Goal: Transaction & Acquisition: Purchase product/service

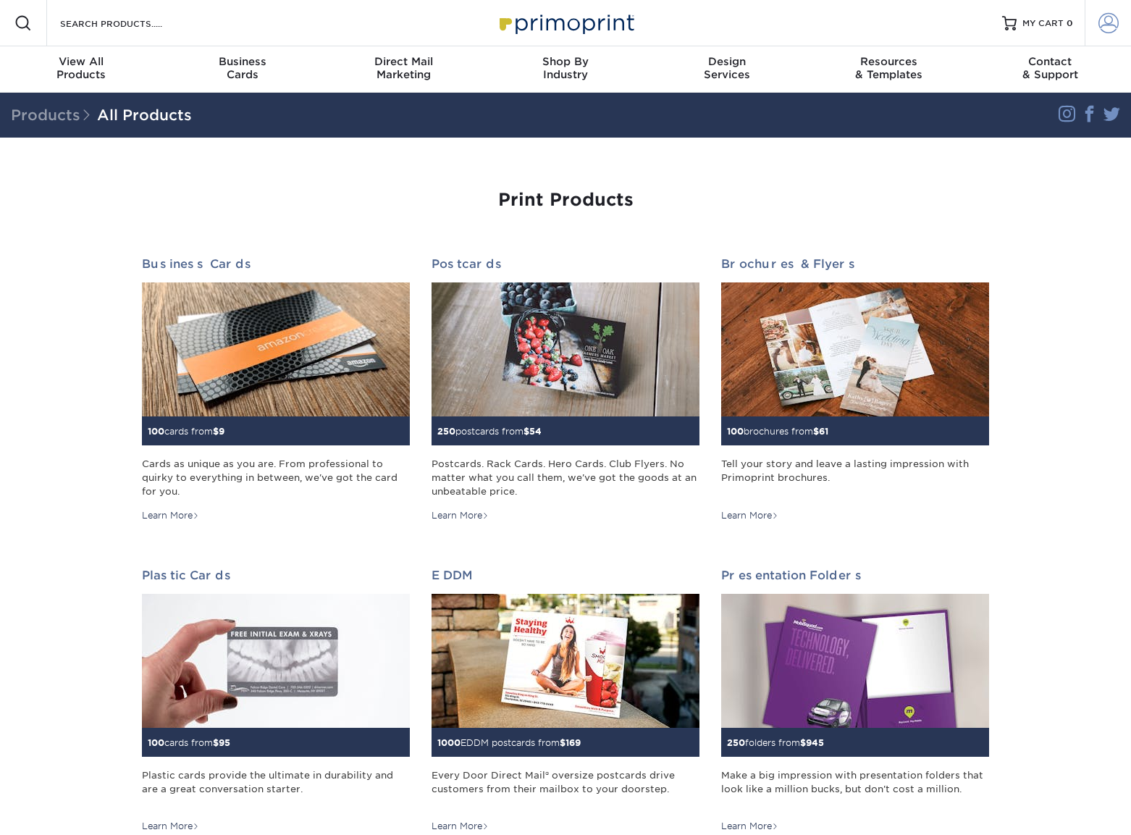
type input "[EMAIL_ADDRESS][DOMAIN_NAME]"
click at [1105, 21] on span at bounding box center [1108, 23] width 20 height 20
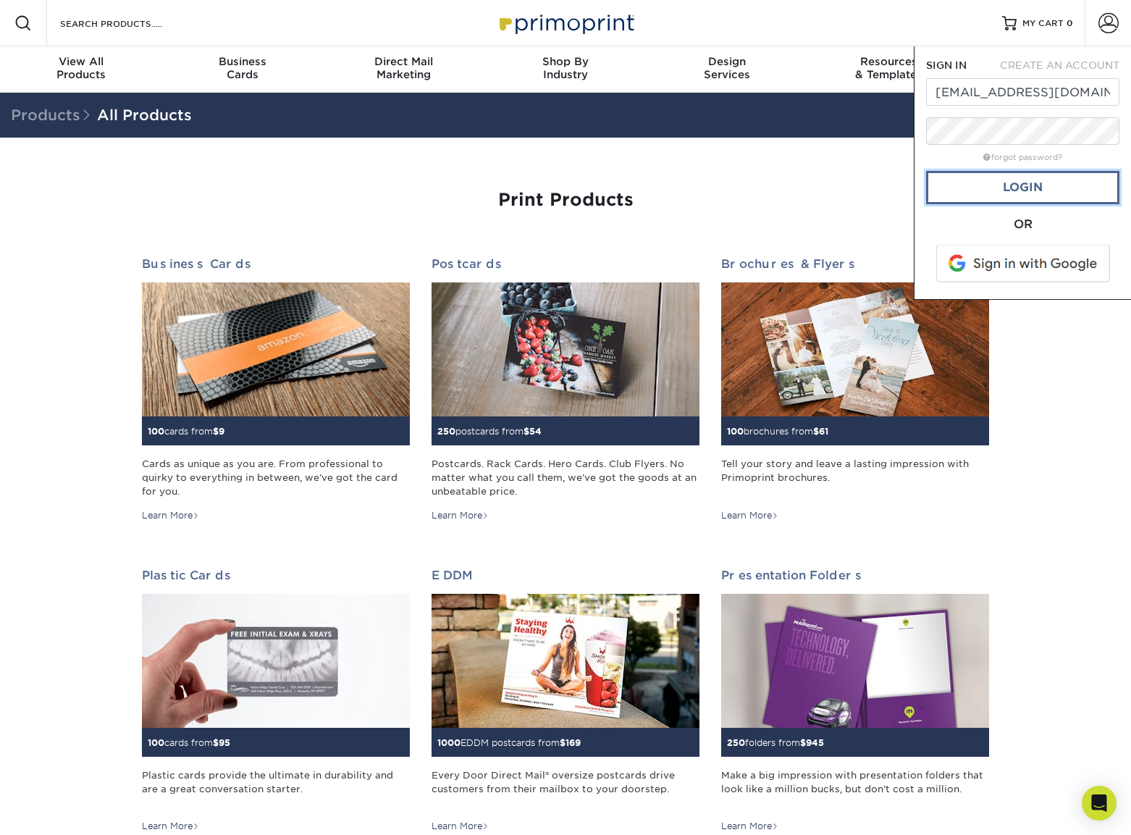
click at [1047, 188] on link "Login" at bounding box center [1022, 187] width 193 height 33
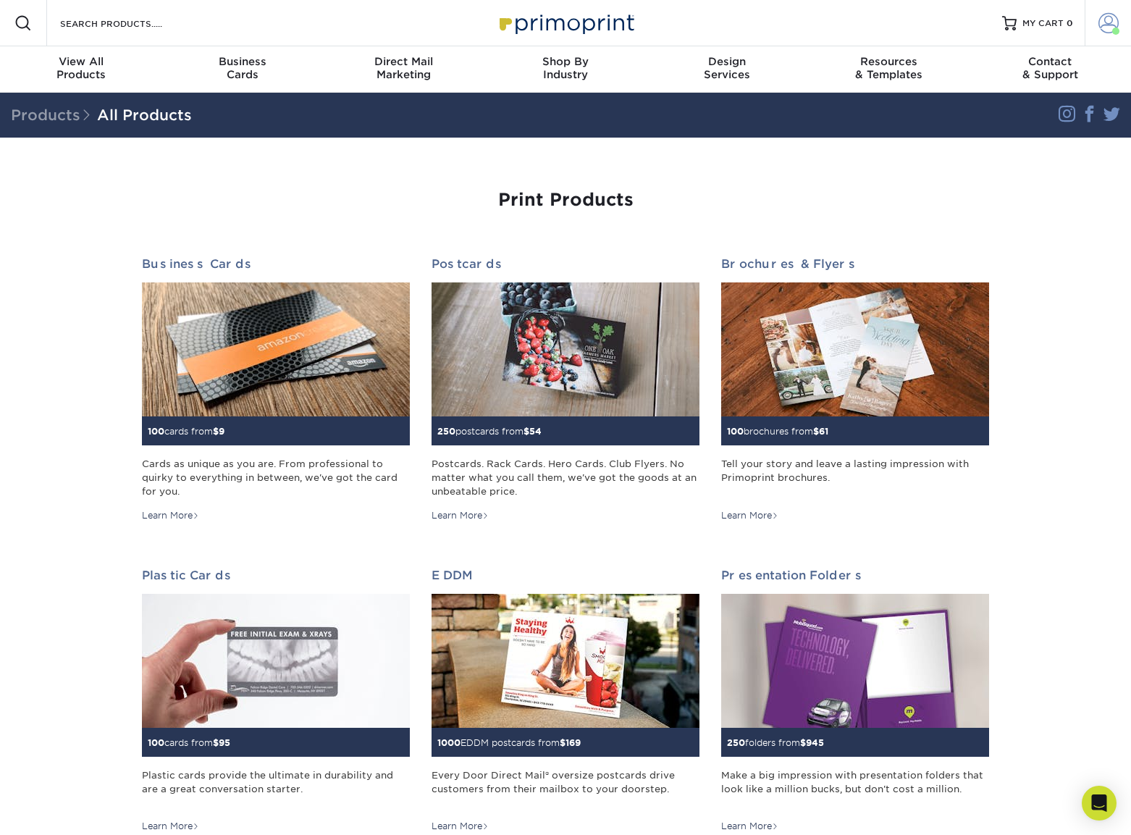
click at [1109, 22] on span at bounding box center [1108, 23] width 20 height 20
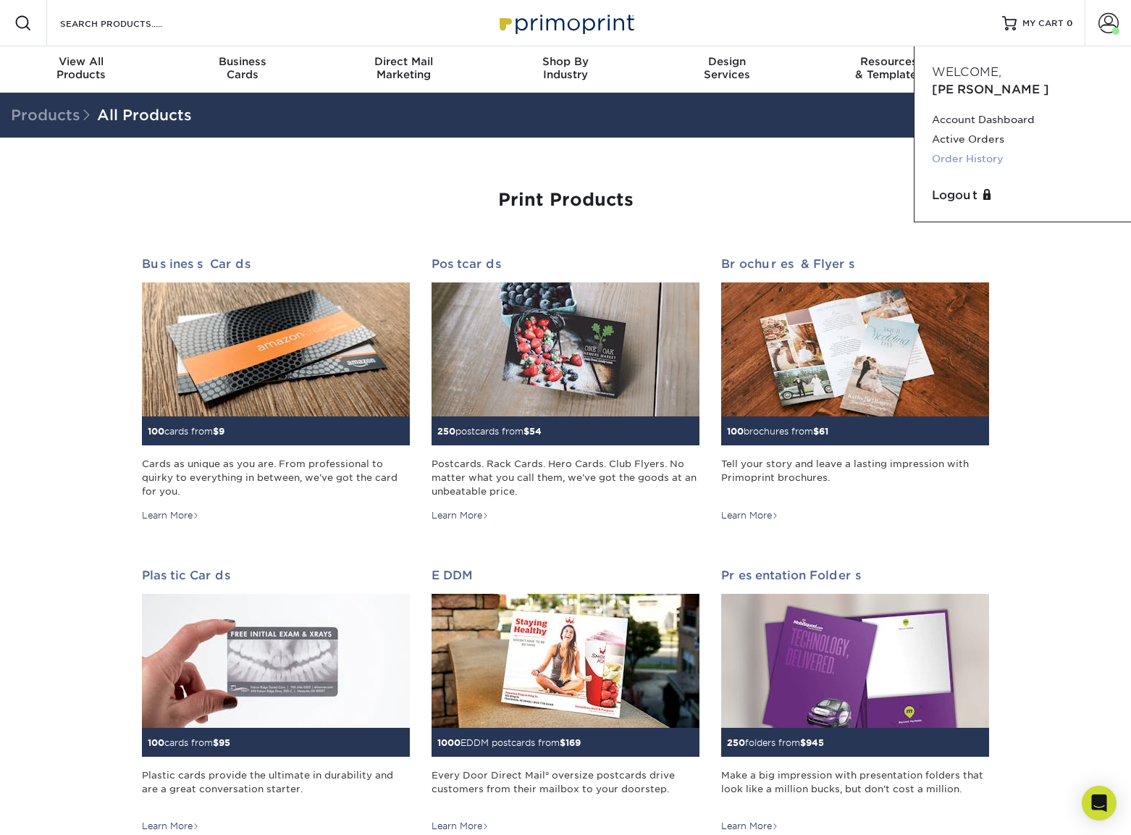
click at [945, 149] on link "Order History" at bounding box center [1023, 159] width 182 height 20
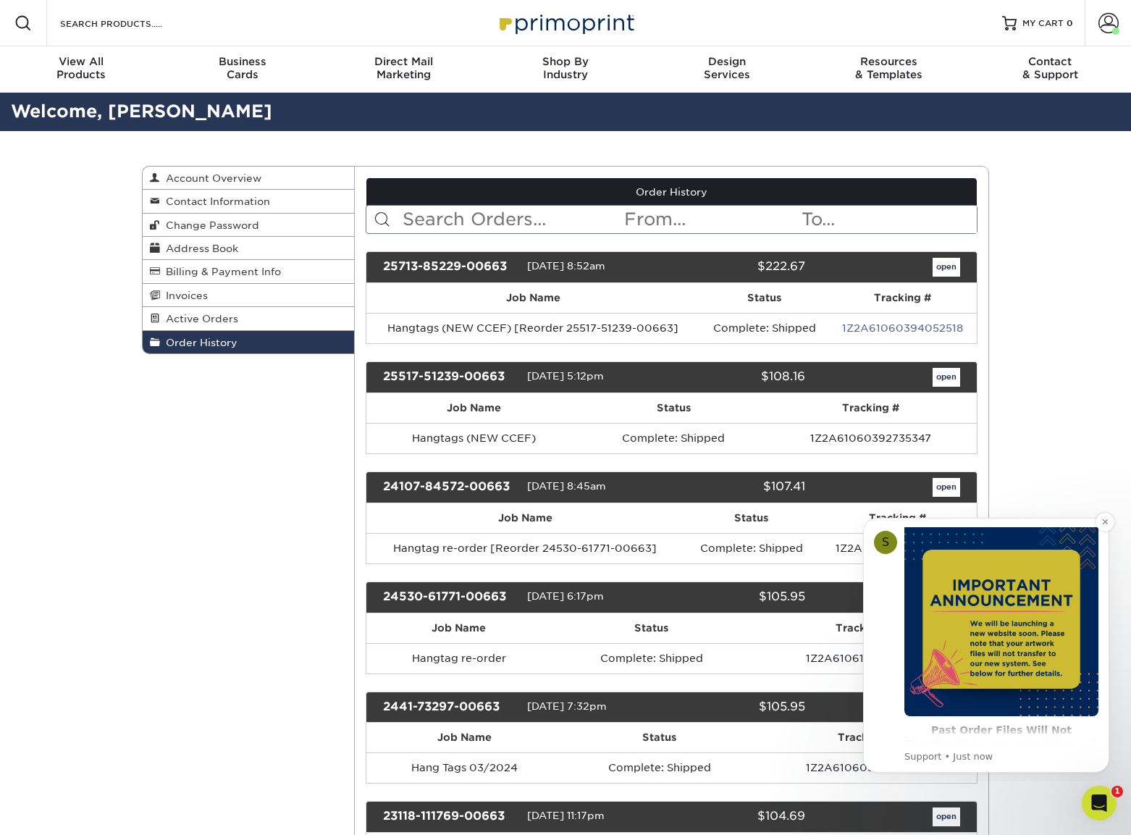
scroll to position [64, 0]
click at [1107, 521] on icon "Dismiss notification" at bounding box center [1105, 522] width 8 height 8
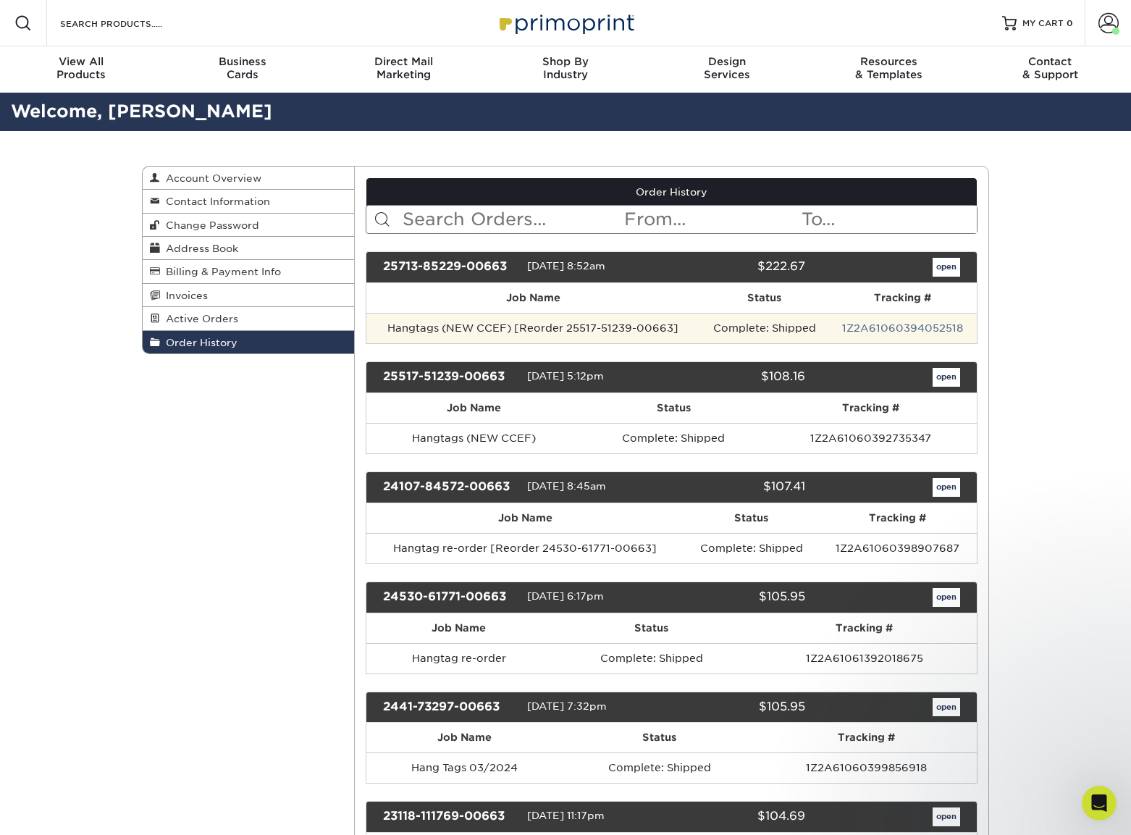
click at [444, 324] on td "Hangtags (NEW CCEF) [Reorder 25517-51239-00663]" at bounding box center [533, 328] width 335 height 30
click at [408, 332] on td "Hangtags (NEW CCEF) [Reorder 25517-51239-00663]" at bounding box center [533, 328] width 335 height 30
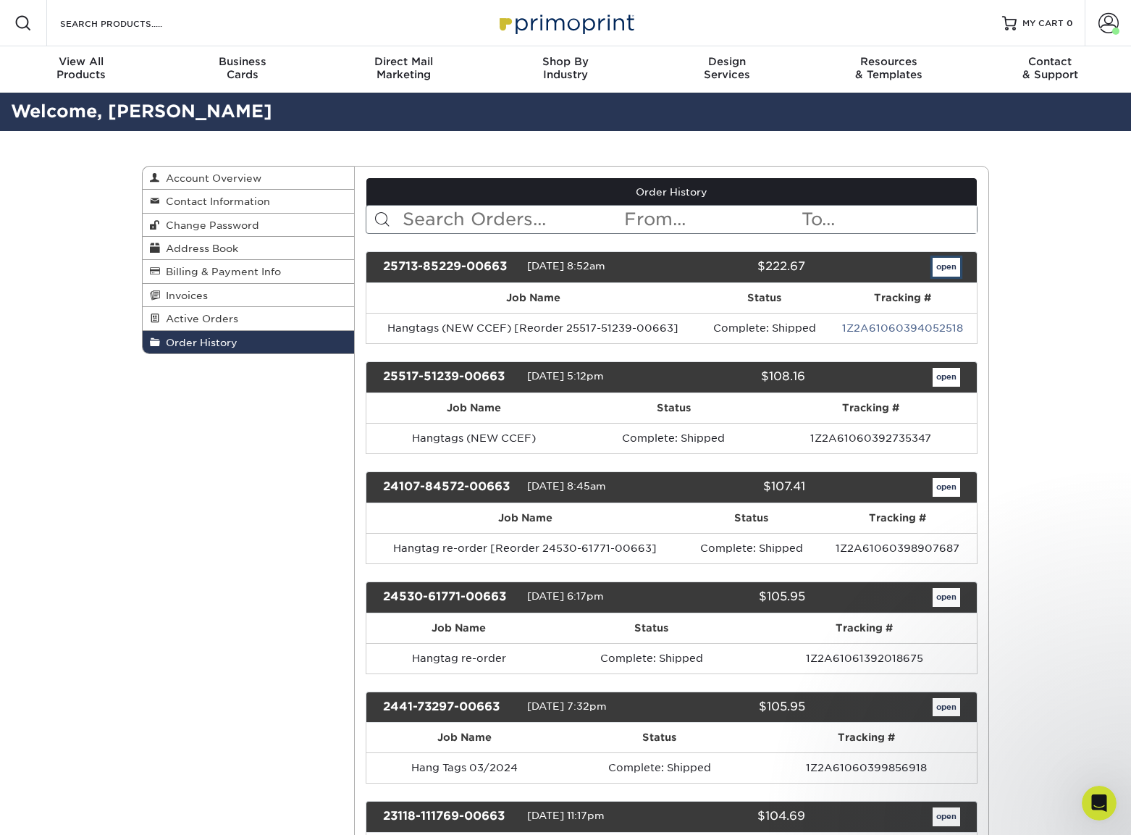
click at [941, 265] on link "open" at bounding box center [947, 267] width 28 height 19
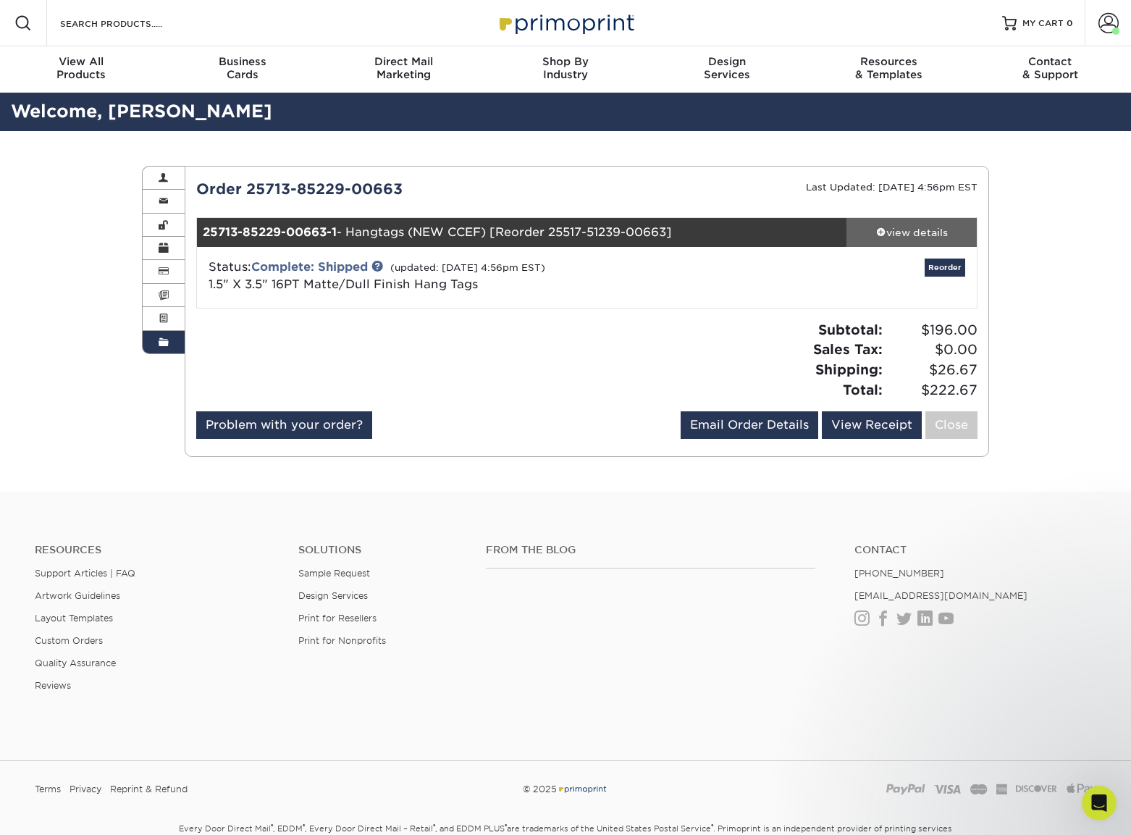
click at [880, 230] on span at bounding box center [881, 232] width 10 height 10
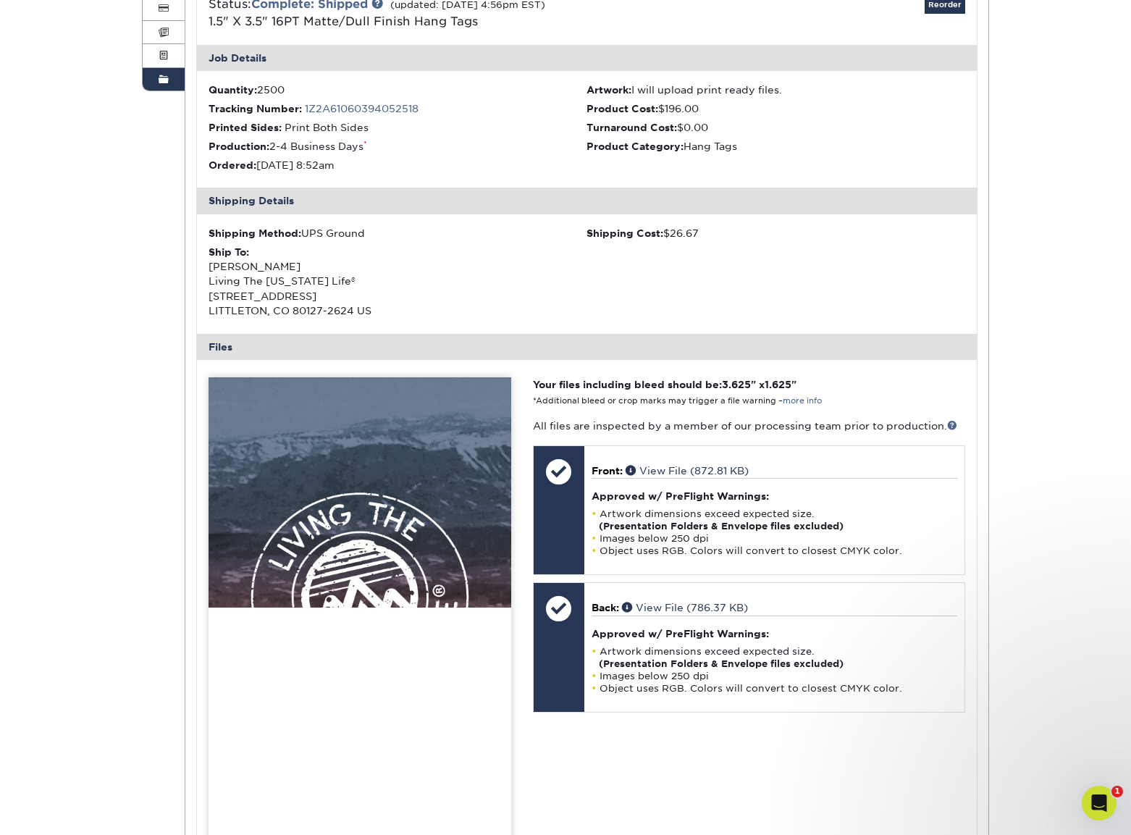
scroll to position [231, 0]
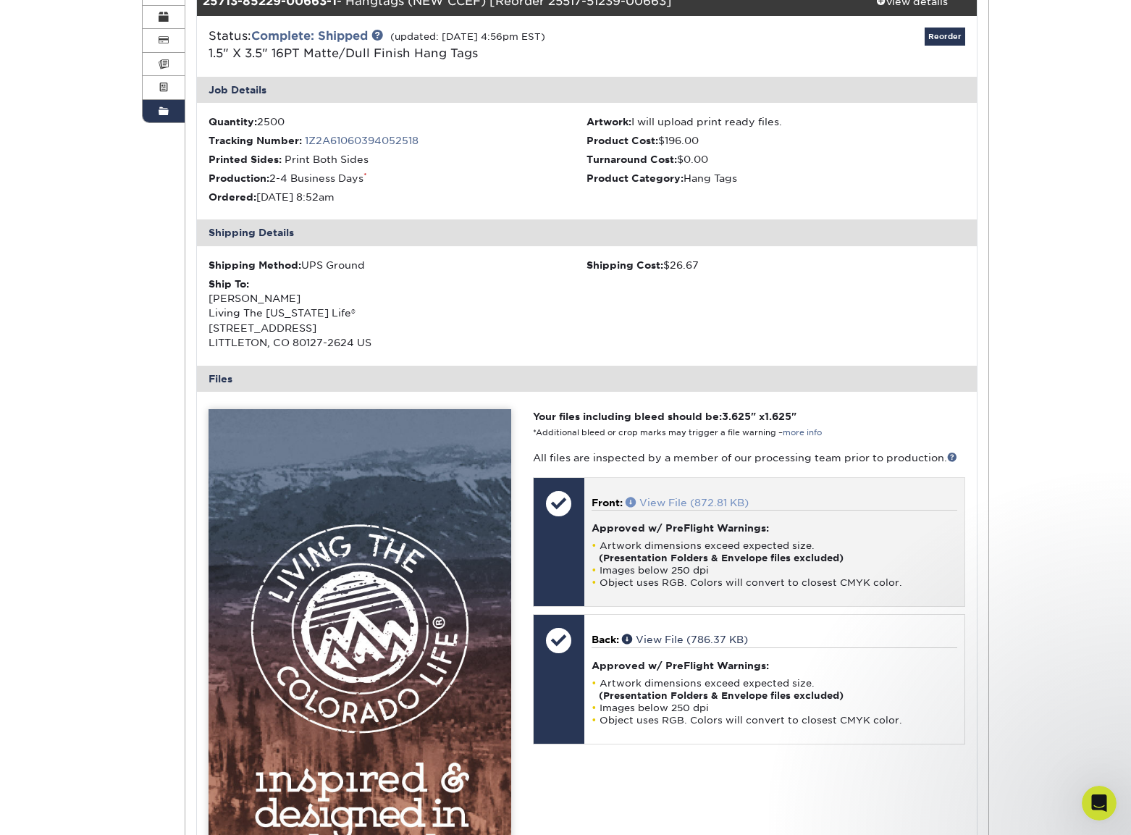
click at [710, 503] on link "View File (872.81 KB)" at bounding box center [687, 503] width 123 height 12
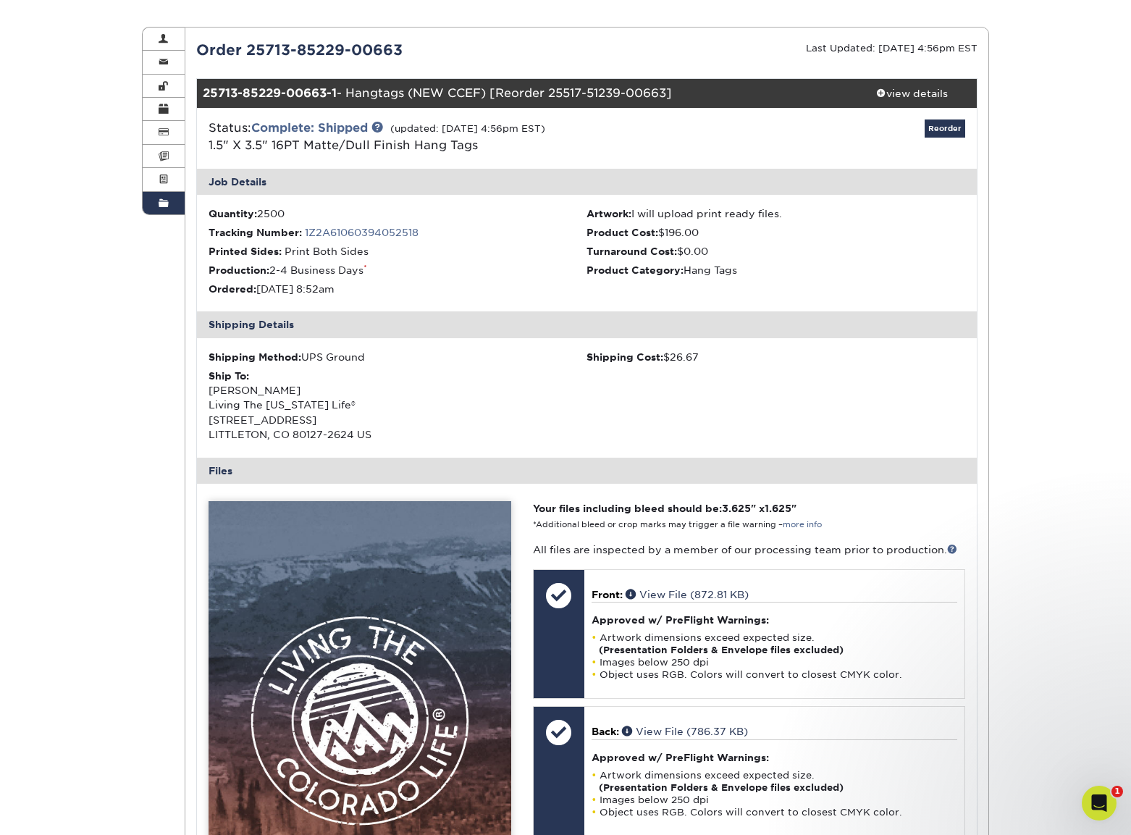
scroll to position [0, 0]
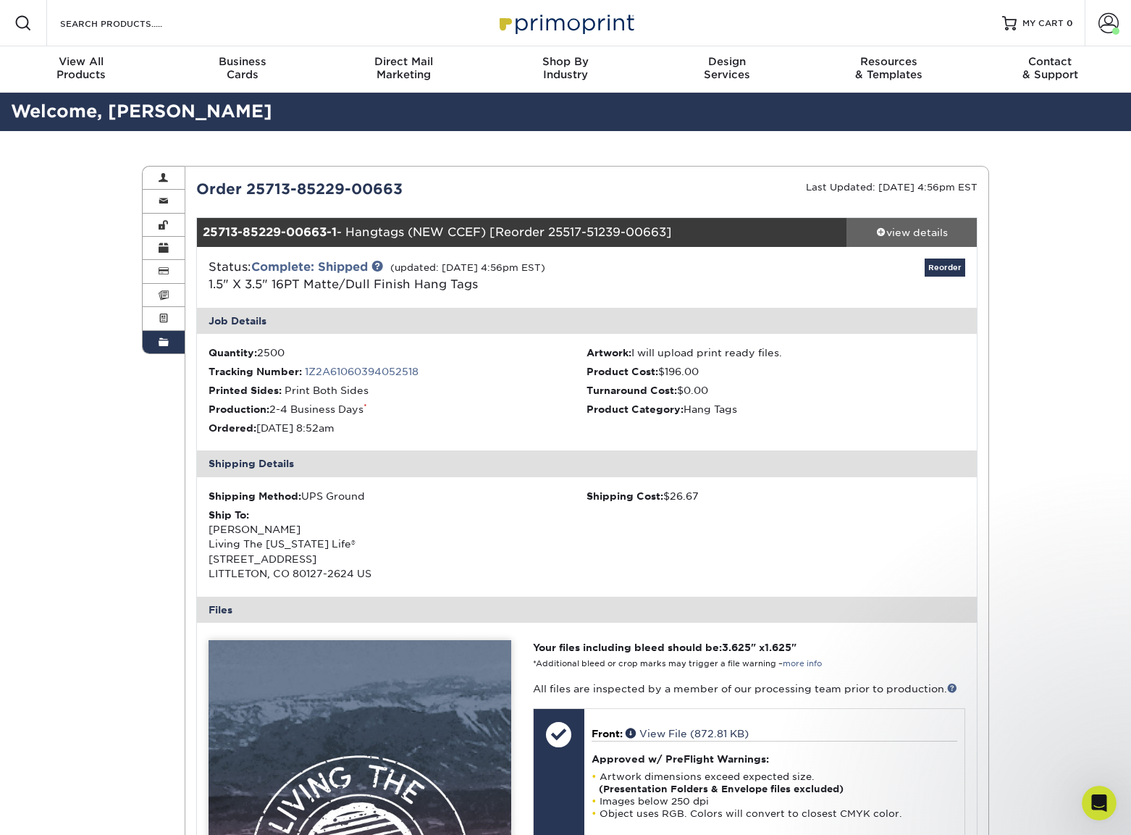
click at [880, 230] on span at bounding box center [881, 232] width 10 height 10
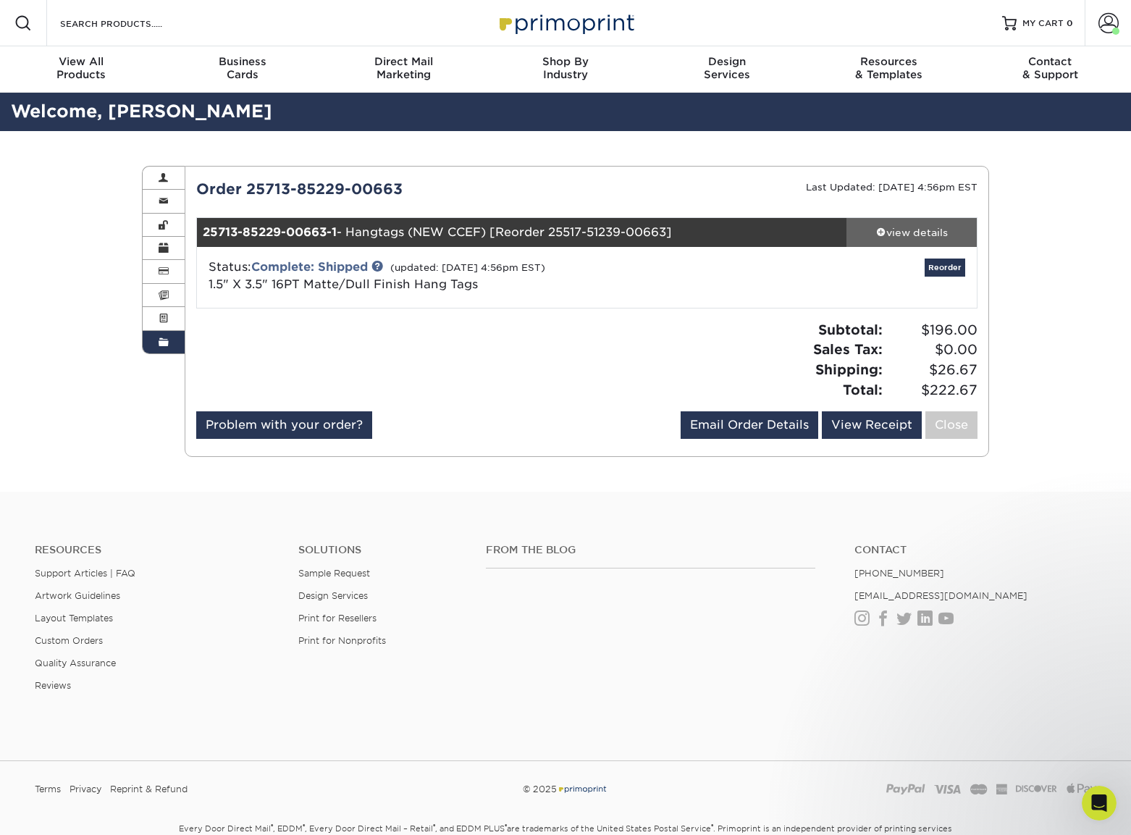
click at [879, 230] on span at bounding box center [881, 232] width 10 height 10
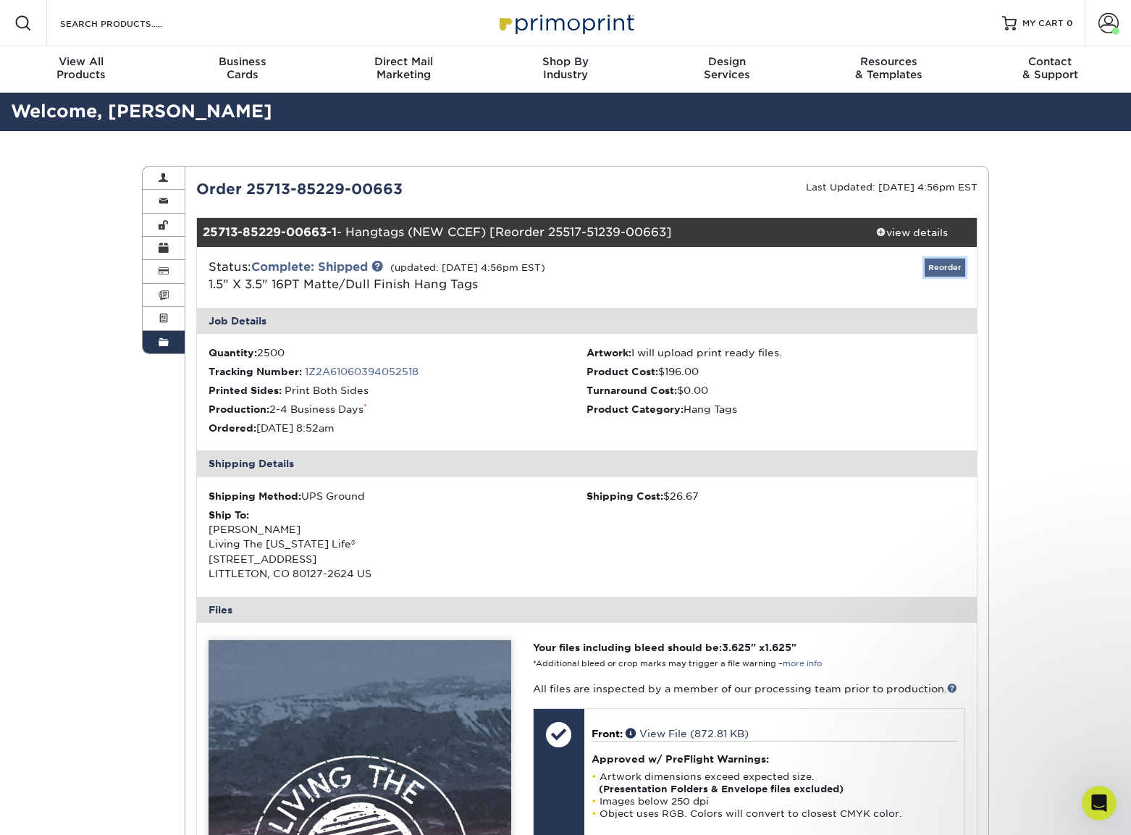
click at [950, 266] on link "Reorder" at bounding box center [945, 267] width 41 height 18
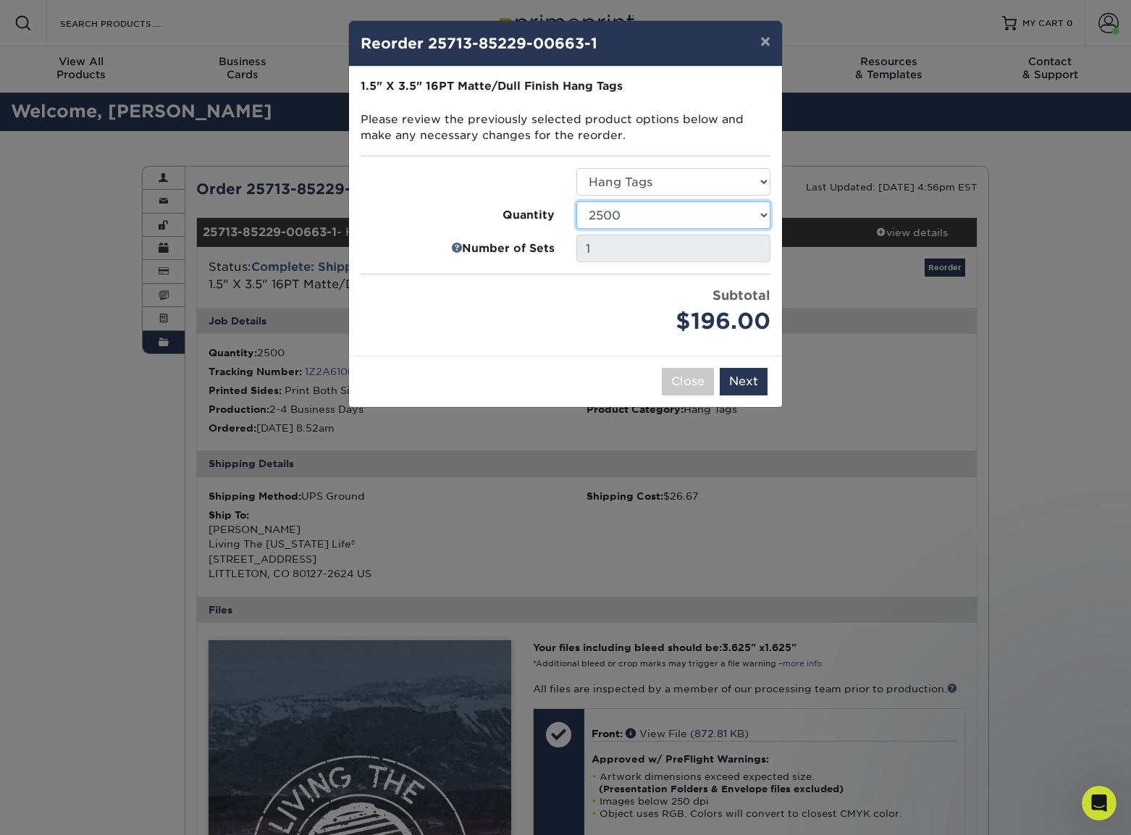
click at [642, 216] on select "100 250 500 1000 2500 5000 10000 15000 20000 25000" at bounding box center [673, 215] width 194 height 28
select select "52e3d710-0e8f-4d4d-8560-7d4d8655be69"
click at [738, 382] on button "Next" at bounding box center [744, 382] width 48 height 28
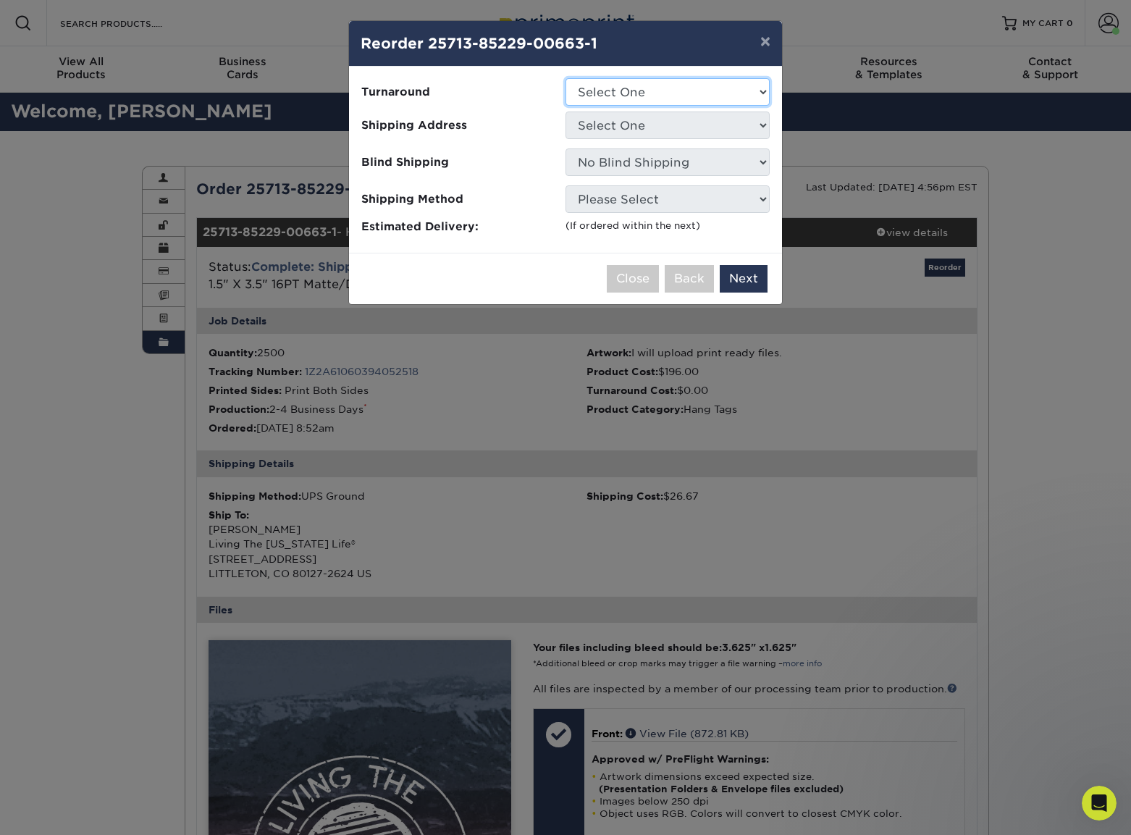
click at [628, 90] on select "Select One 2-4 Business Days" at bounding box center [668, 92] width 204 height 28
select select "c071727e-6119-4251-b498-45baa8bdedcd"
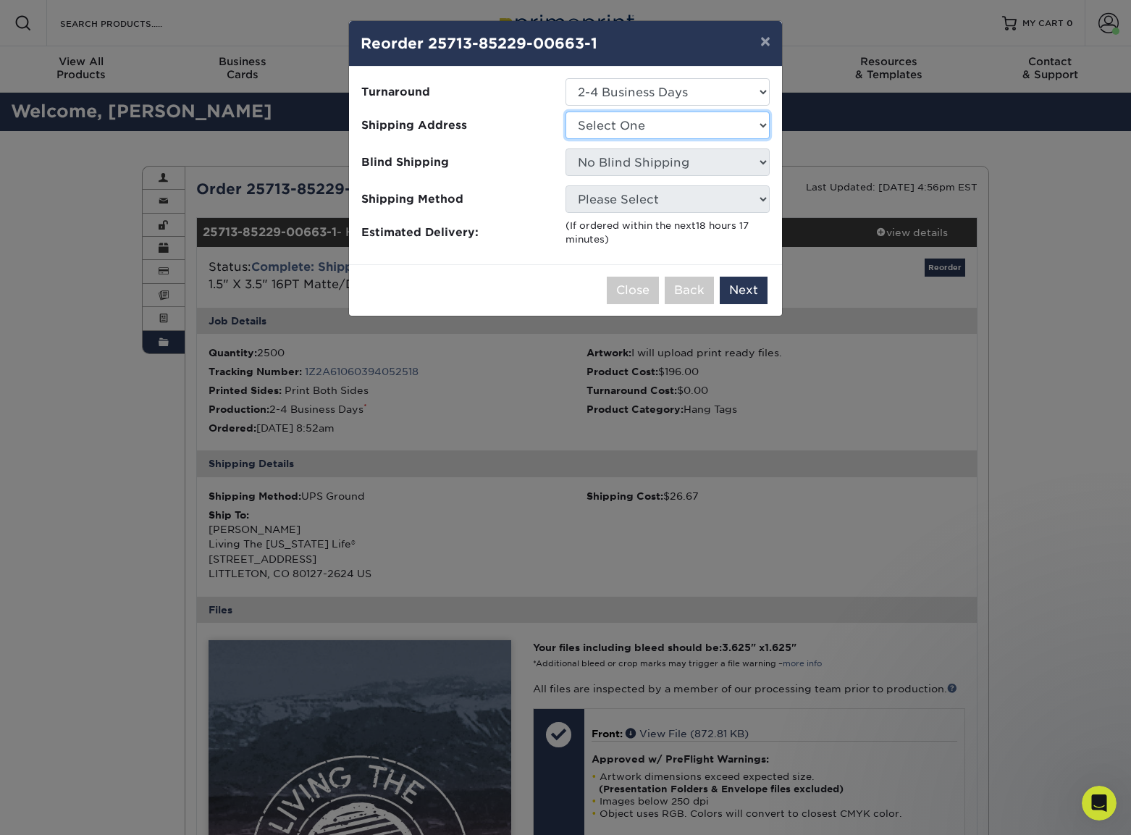
click at [645, 122] on select "Select One Living the Colorado Life®" at bounding box center [668, 126] width 204 height 28
select select "166644"
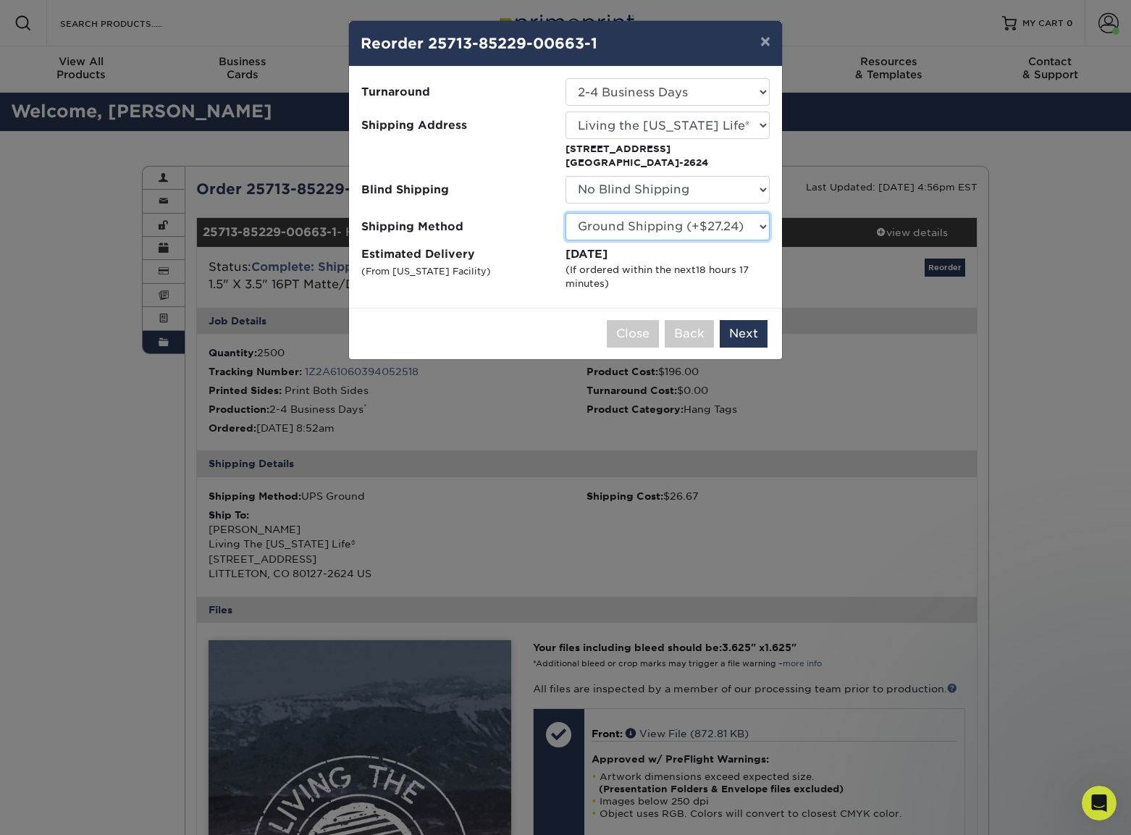
click at [656, 223] on select "Please Select Ground Shipping (+$27.24) 3 Day Shipping Service (+$33.41) 2 Day …" at bounding box center [668, 227] width 204 height 28
click at [717, 231] on select "Please Select Ground Shipping (+$27.24) 3 Day Shipping Service (+$33.41) 2 Day …" at bounding box center [668, 227] width 204 height 28
click at [747, 334] on button "Next" at bounding box center [744, 334] width 48 height 28
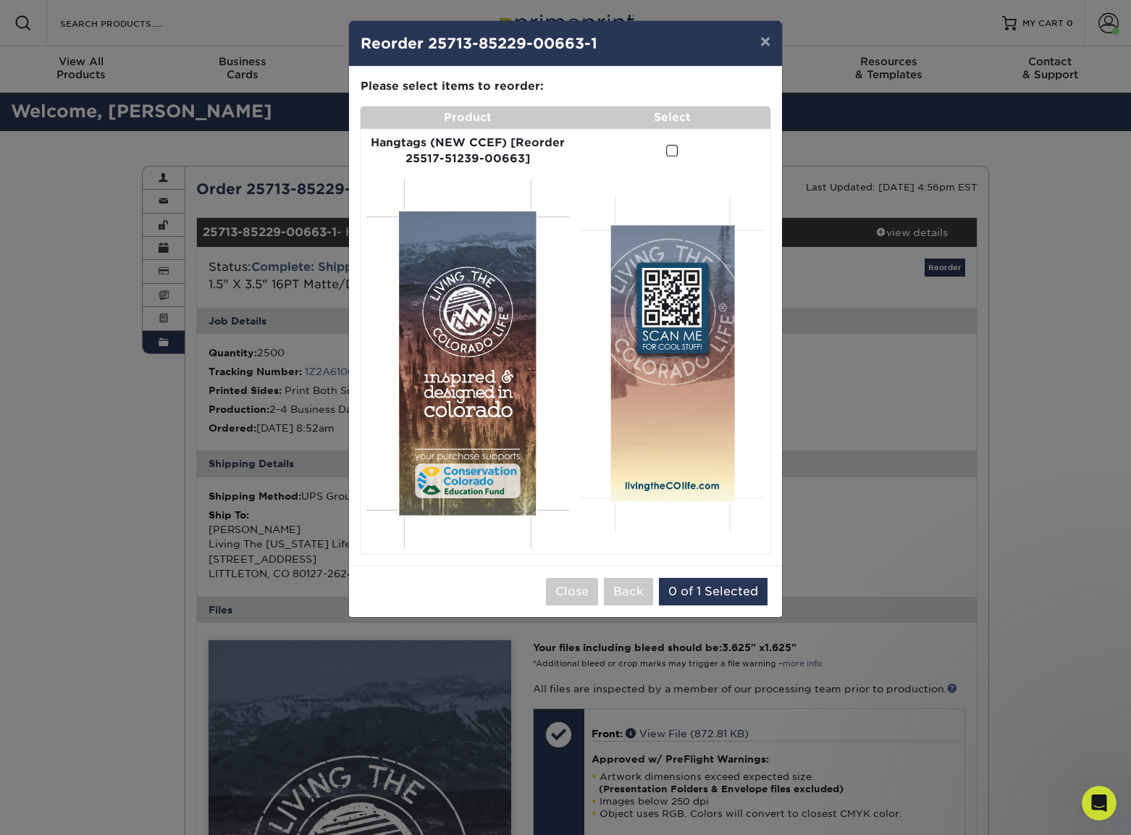
click at [674, 152] on span at bounding box center [672, 151] width 12 height 14
click at [0, 0] on input "checkbox" at bounding box center [0, 0] width 0 height 0
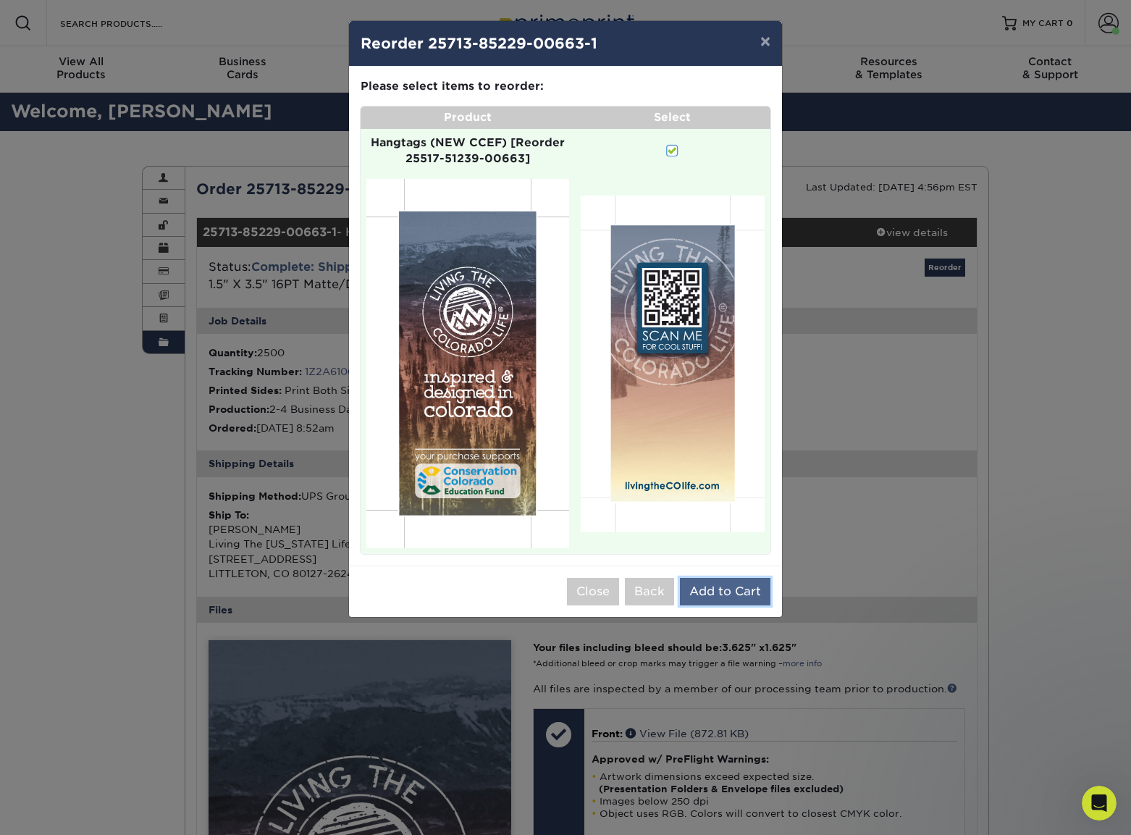
click at [718, 595] on button "Add to Cart" at bounding box center [725, 592] width 91 height 28
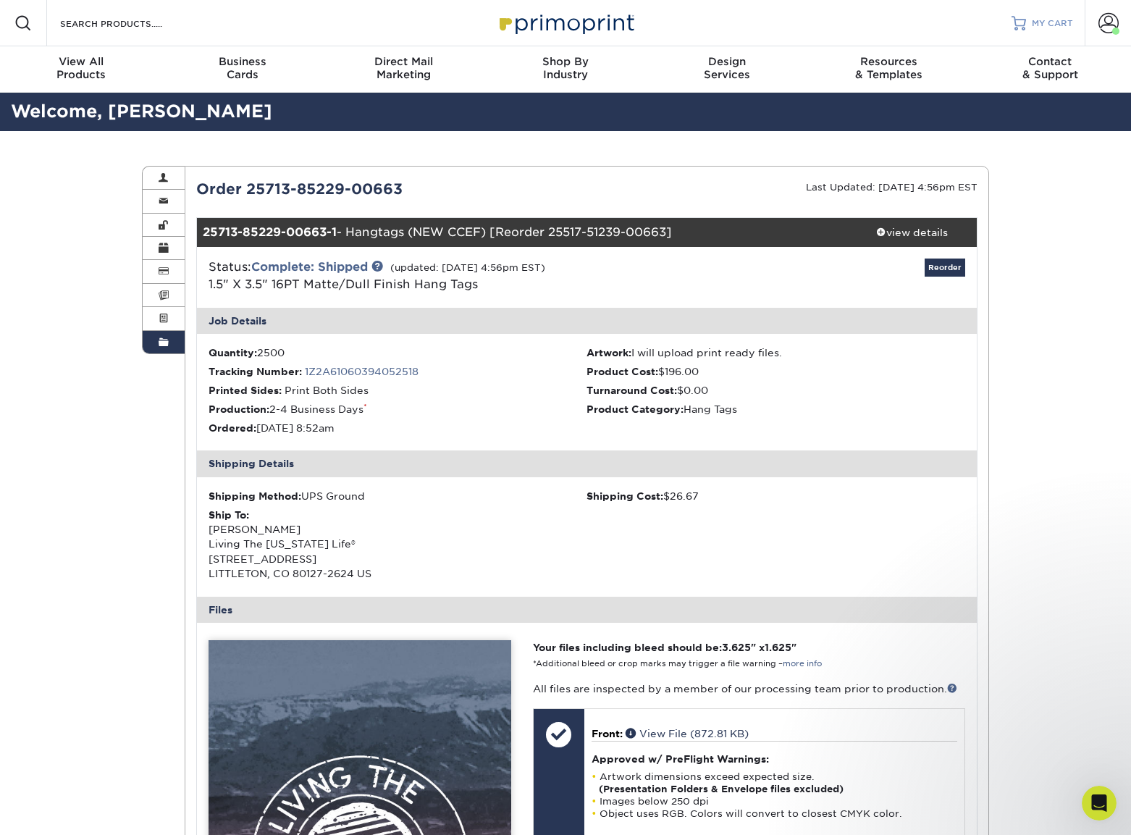
click at [1041, 22] on span "MY CART" at bounding box center [1052, 23] width 41 height 12
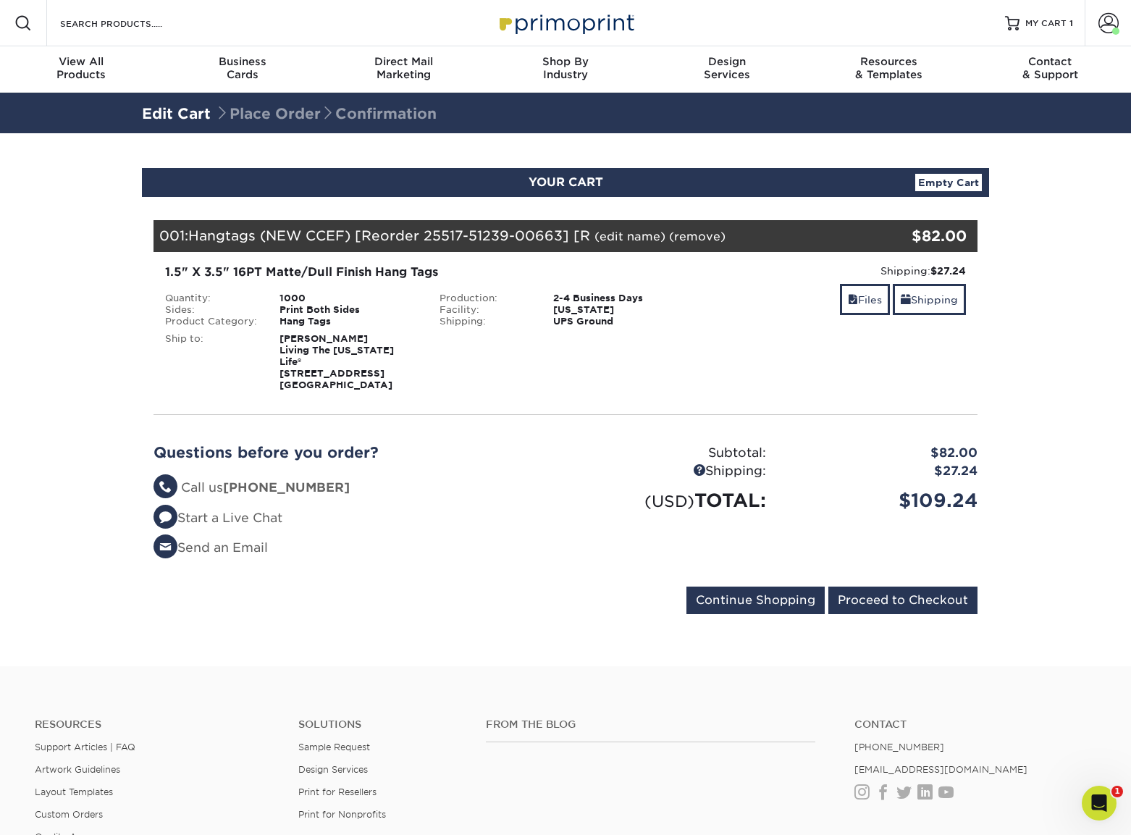
scroll to position [1, 0]
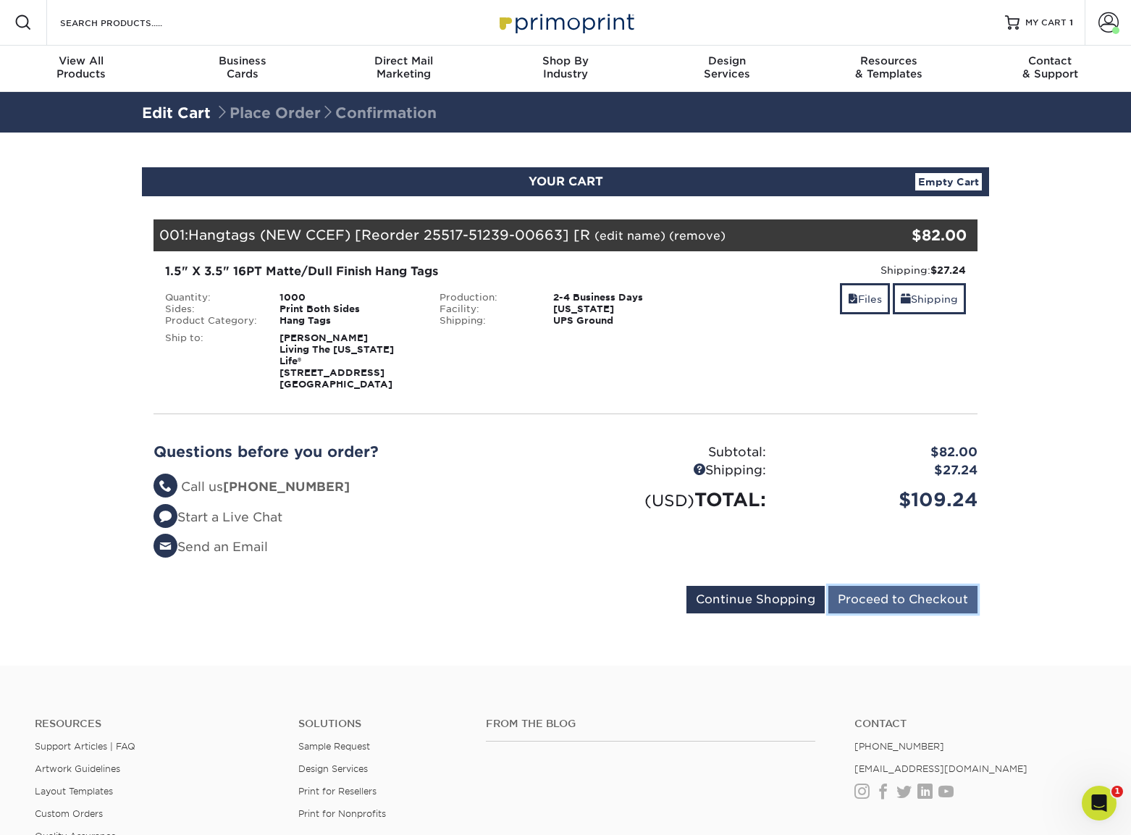
click at [927, 586] on input "Proceed to Checkout" at bounding box center [902, 600] width 149 height 28
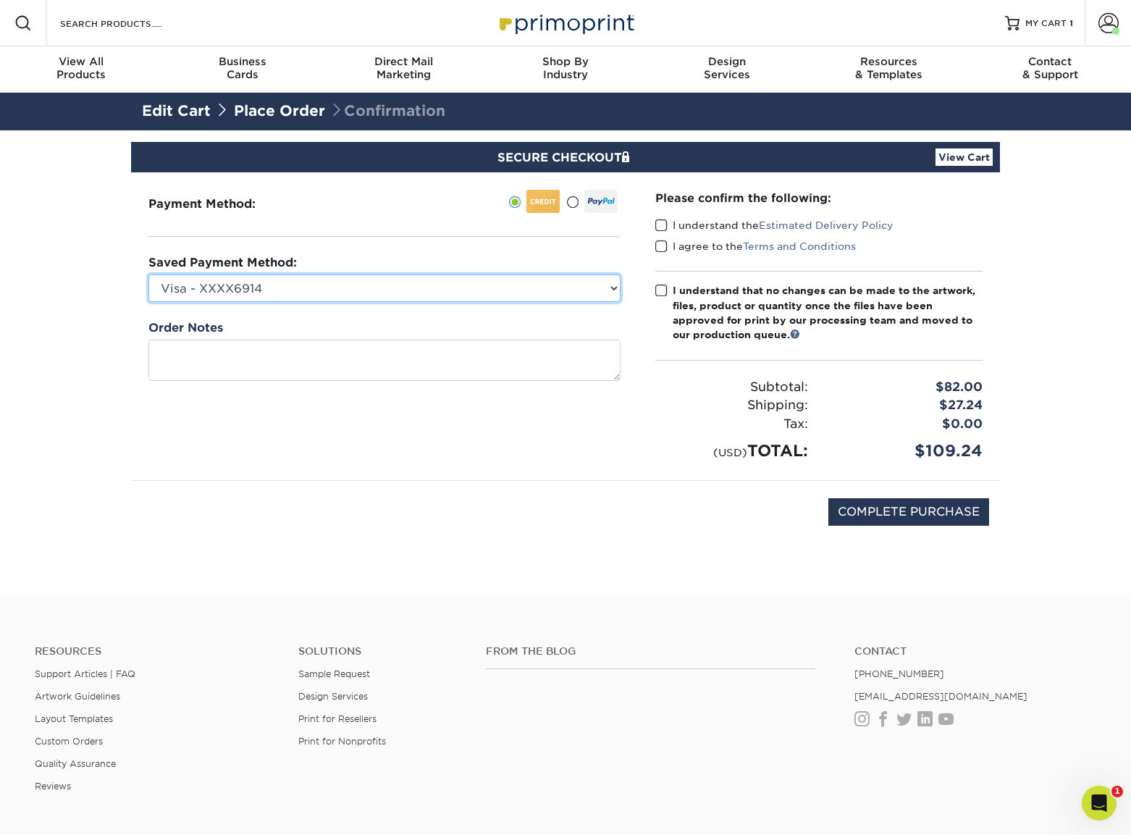
click at [444, 290] on select "Visa - XXXX6914 Visa - XXXX0327 Visa - XXXX4908 New Credit Card" at bounding box center [384, 288] width 472 height 28
select select
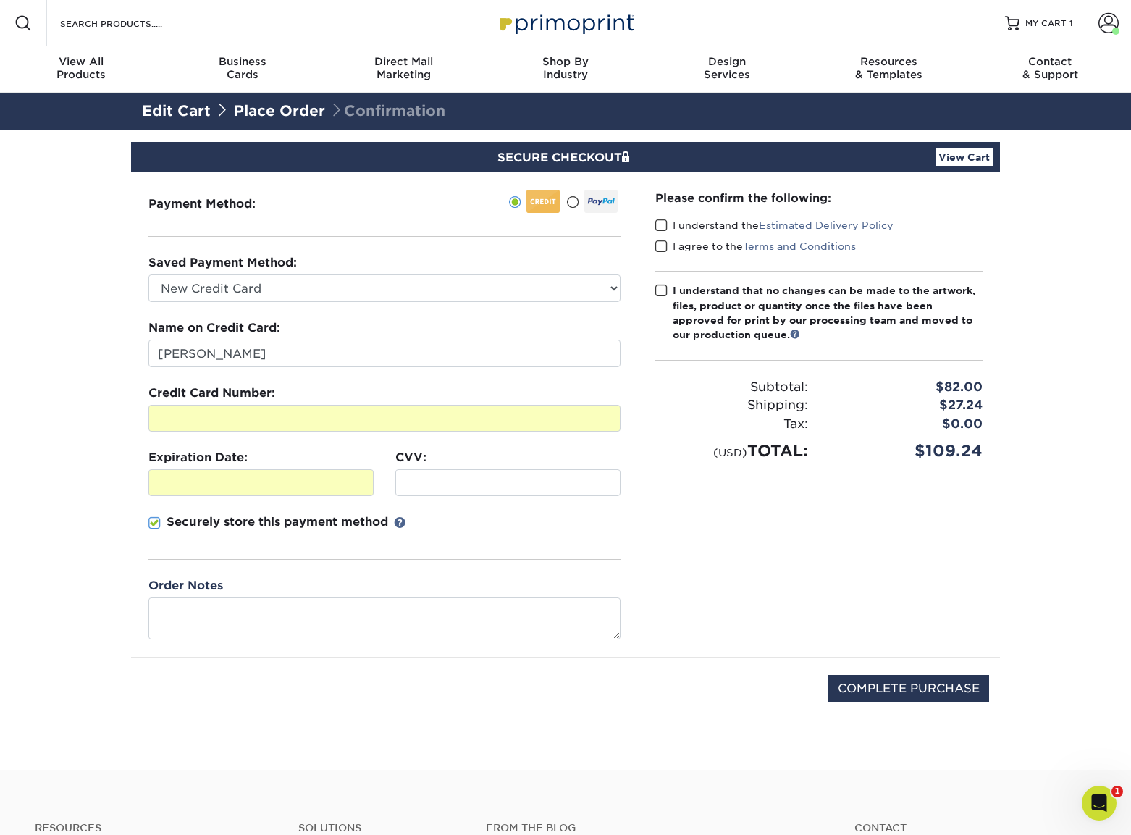
click at [667, 224] on span at bounding box center [661, 226] width 12 height 14
click at [0, 0] on input "I understand the Estimated Delivery Policy" at bounding box center [0, 0] width 0 height 0
click at [662, 248] on span at bounding box center [661, 247] width 12 height 14
click at [0, 0] on input "I agree to the Terms and Conditions" at bounding box center [0, 0] width 0 height 0
click at [663, 293] on span at bounding box center [661, 291] width 12 height 14
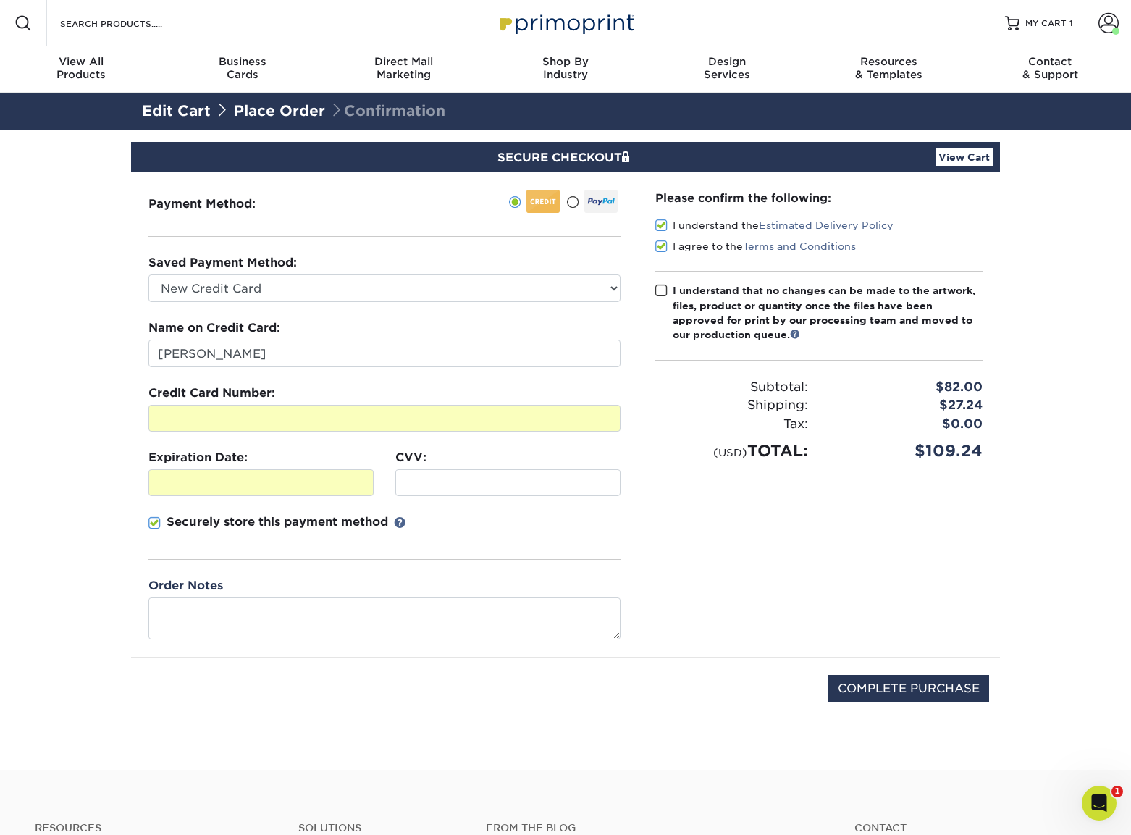
click at [0, 0] on input "I understand that no changes can be made to the artwork, files, product or quan…" at bounding box center [0, 0] width 0 height 0
click at [893, 693] on input "COMPLETE PURCHASE" at bounding box center [908, 689] width 161 height 28
type input "PROCESSING, PLEASE WAIT..."
